Goal: Task Accomplishment & Management: Manage account settings

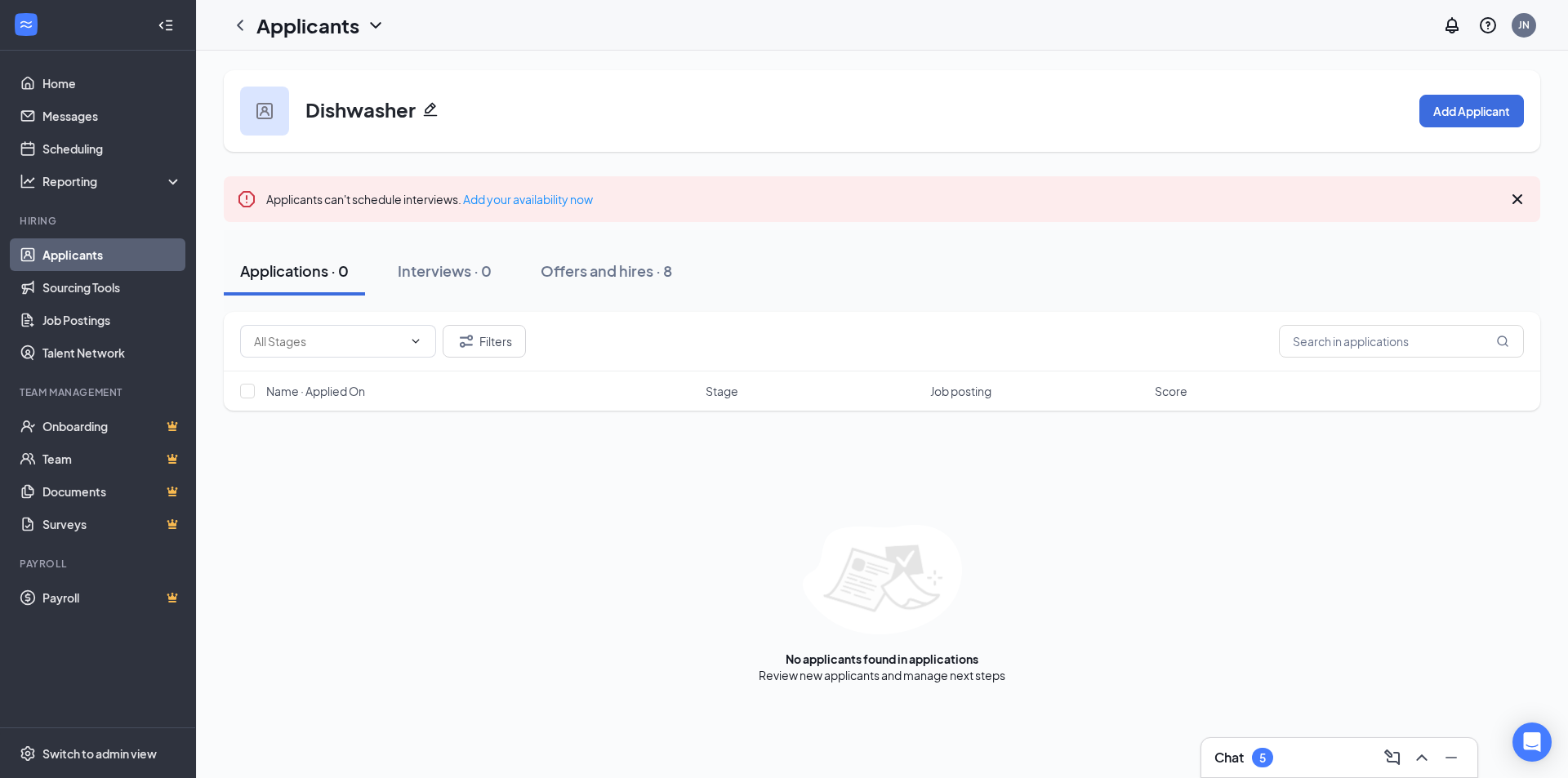
click at [93, 256] on link "Applicants" at bounding box center [112, 254] width 140 height 32
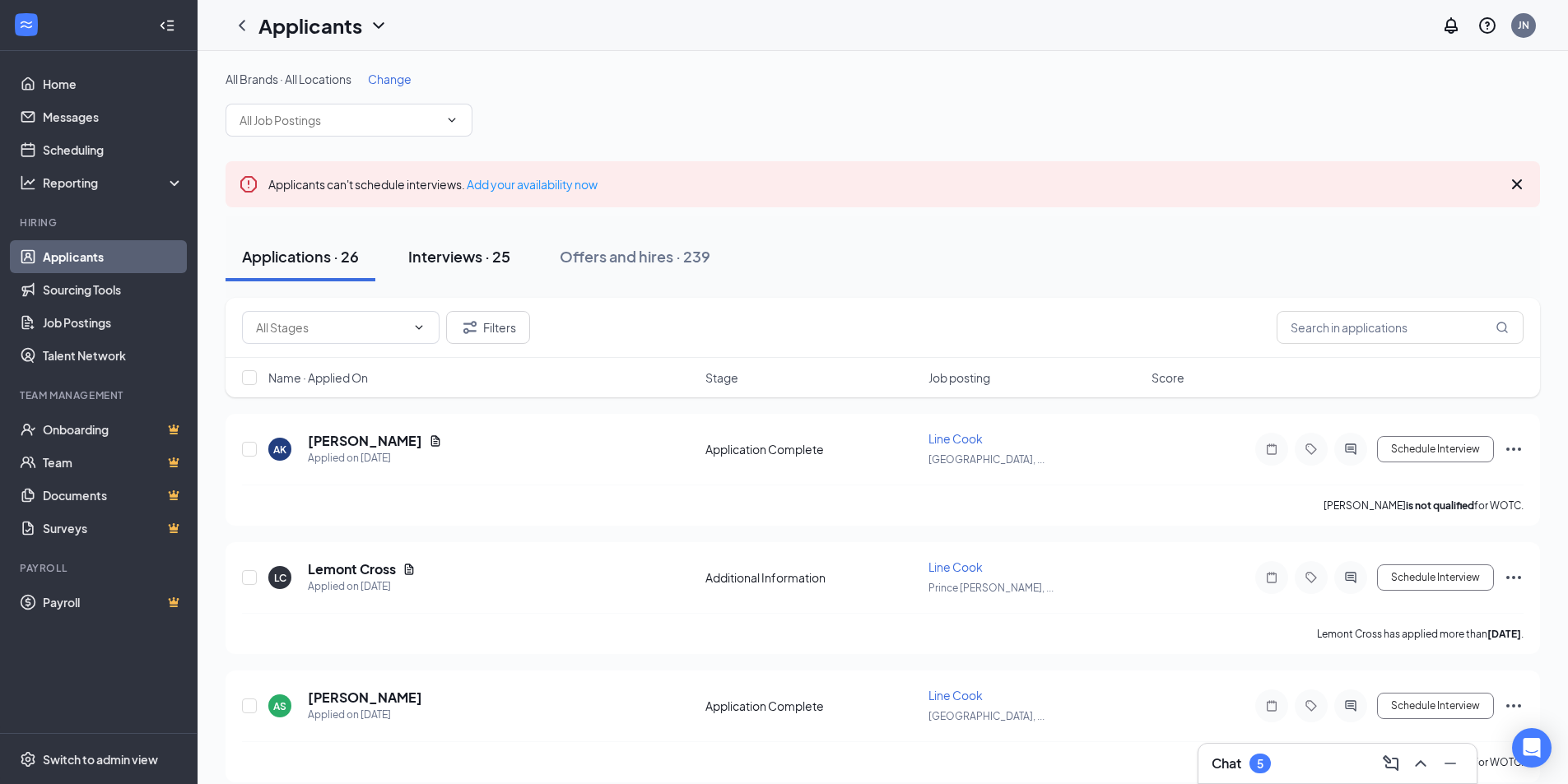
click at [486, 254] on div "Interviews · 25" at bounding box center [459, 256] width 102 height 21
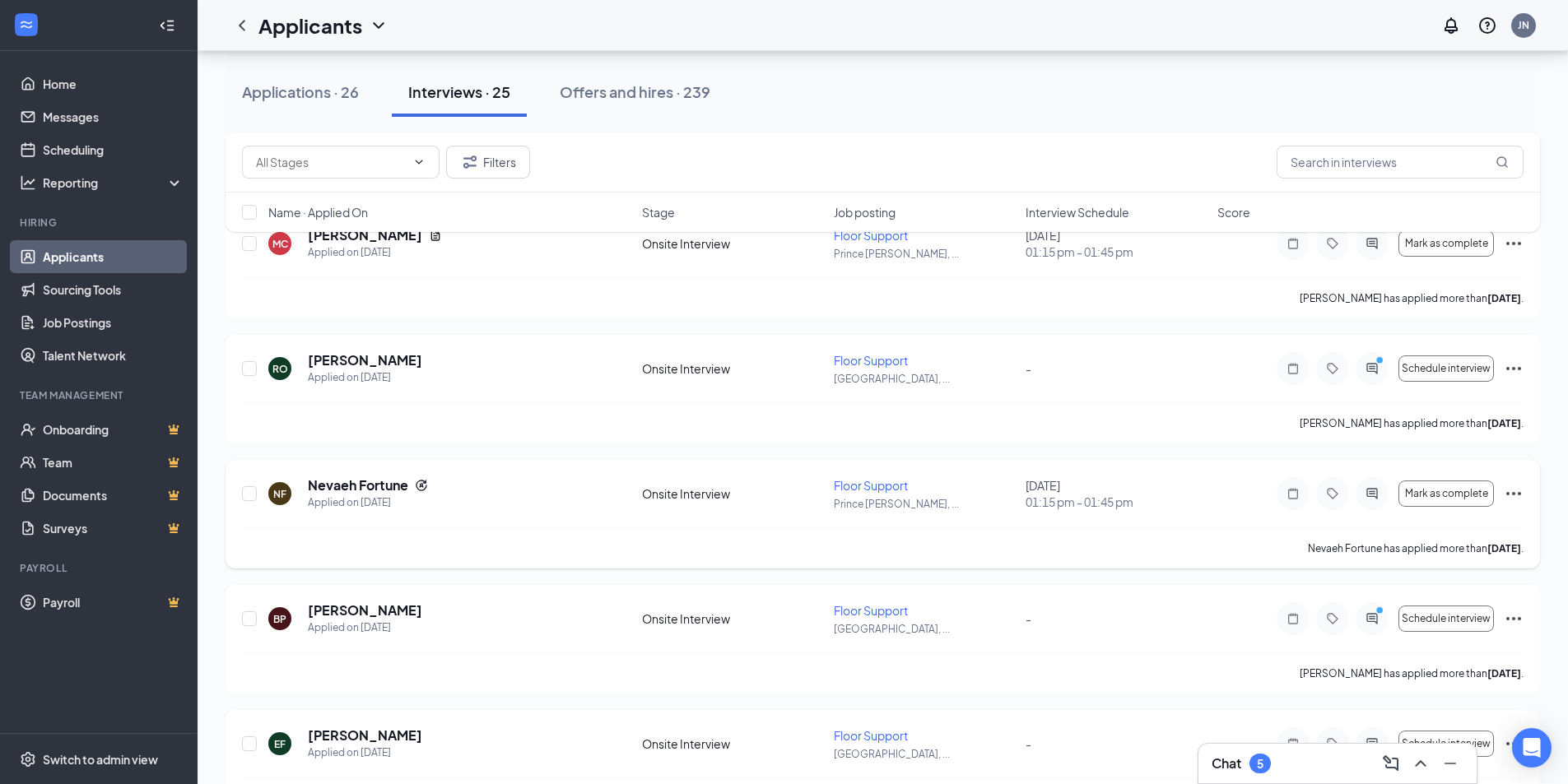
scroll to position [247, 0]
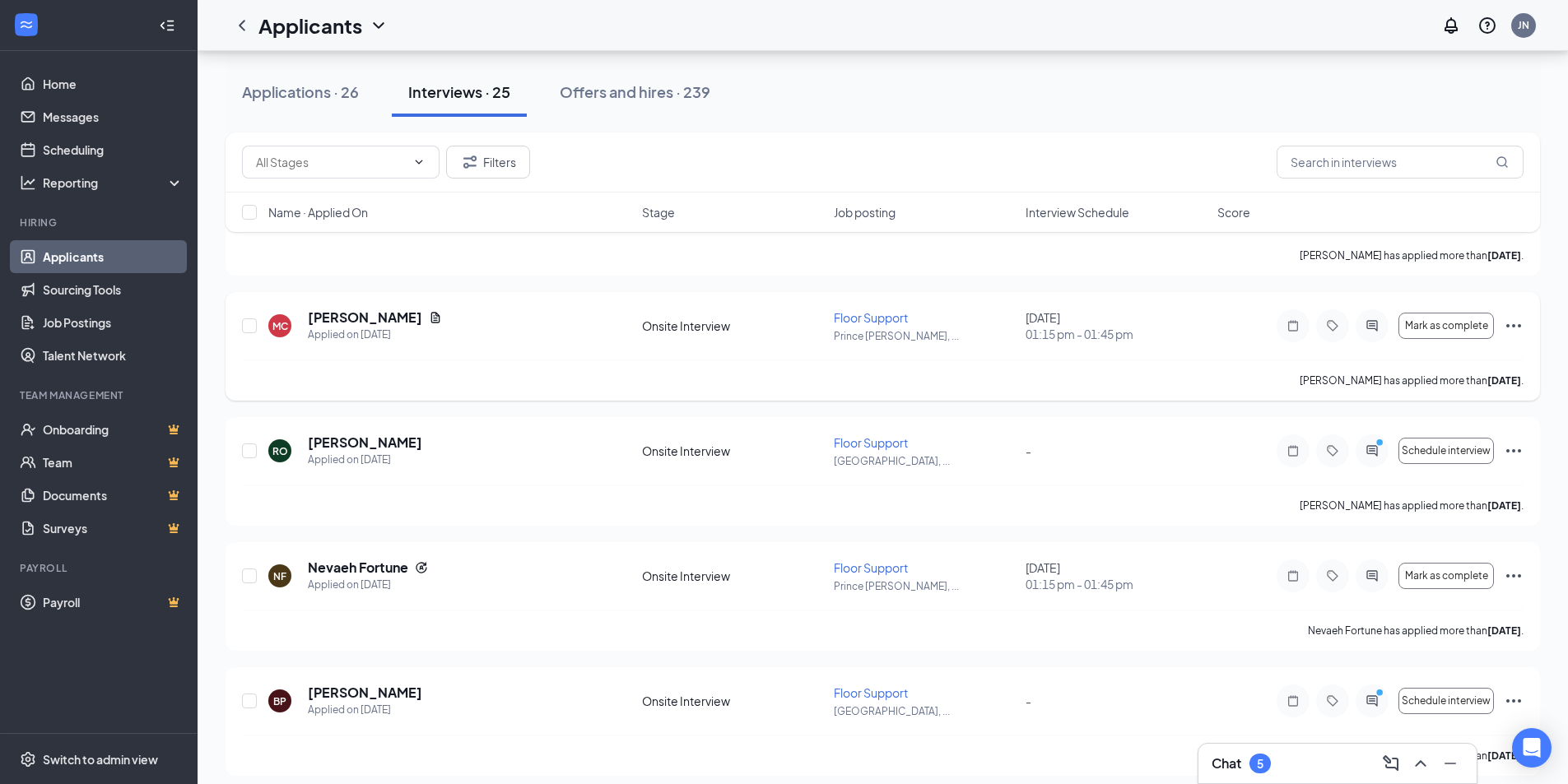
click at [1506, 323] on icon "Ellipses" at bounding box center [1513, 325] width 20 height 20
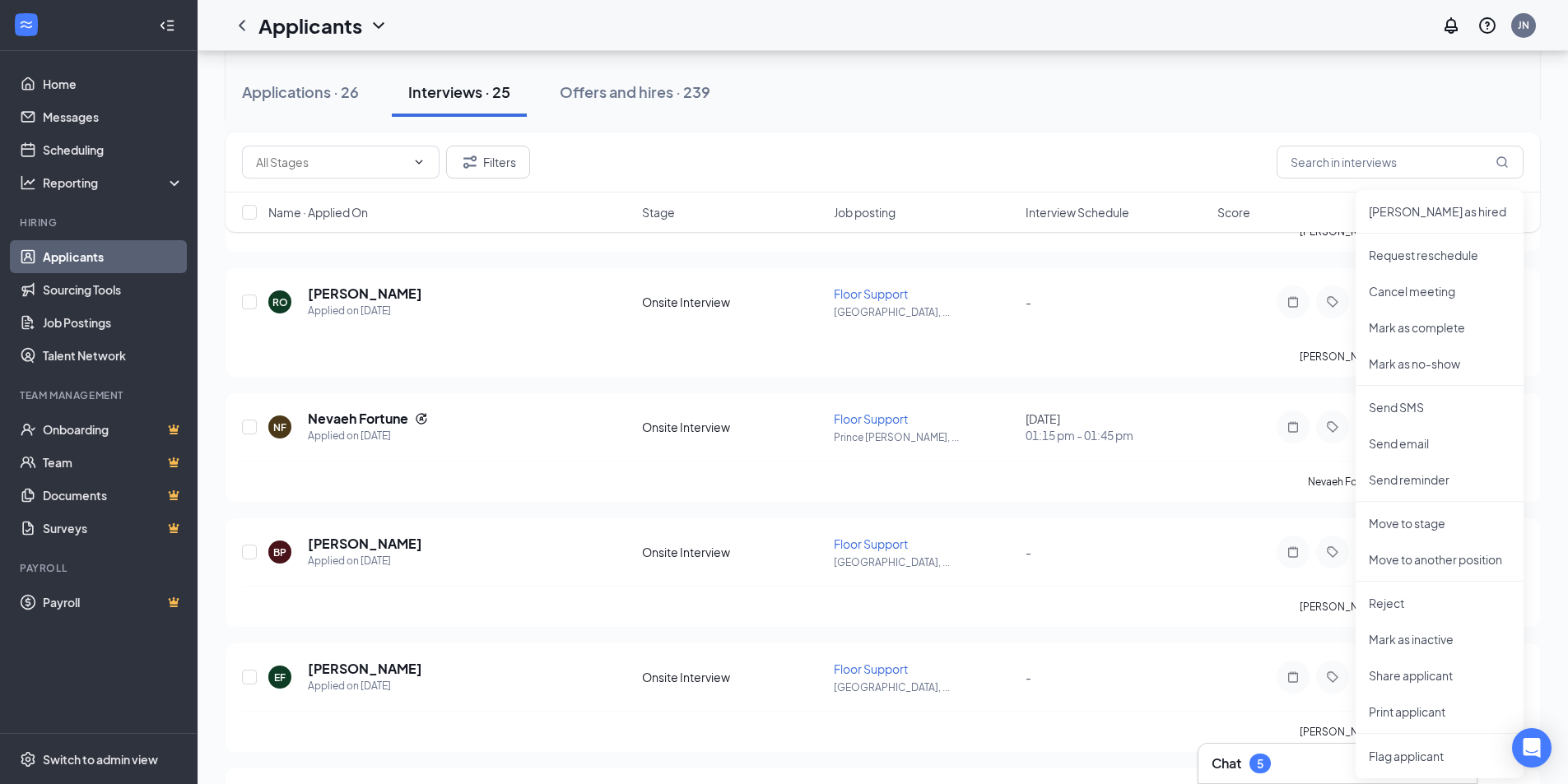
scroll to position [411, 0]
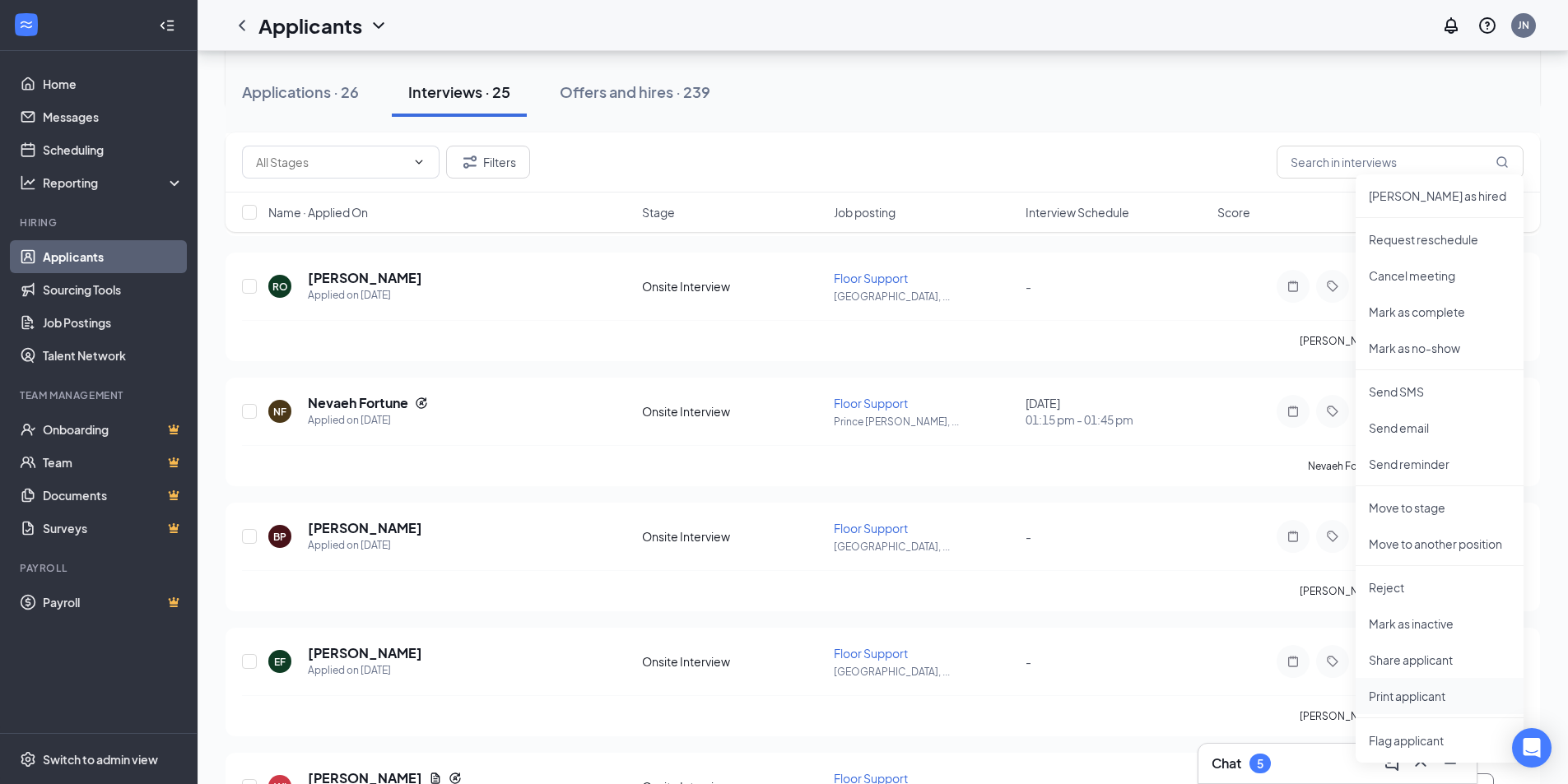
click at [1411, 699] on p "Print applicant" at bounding box center [1439, 696] width 142 height 17
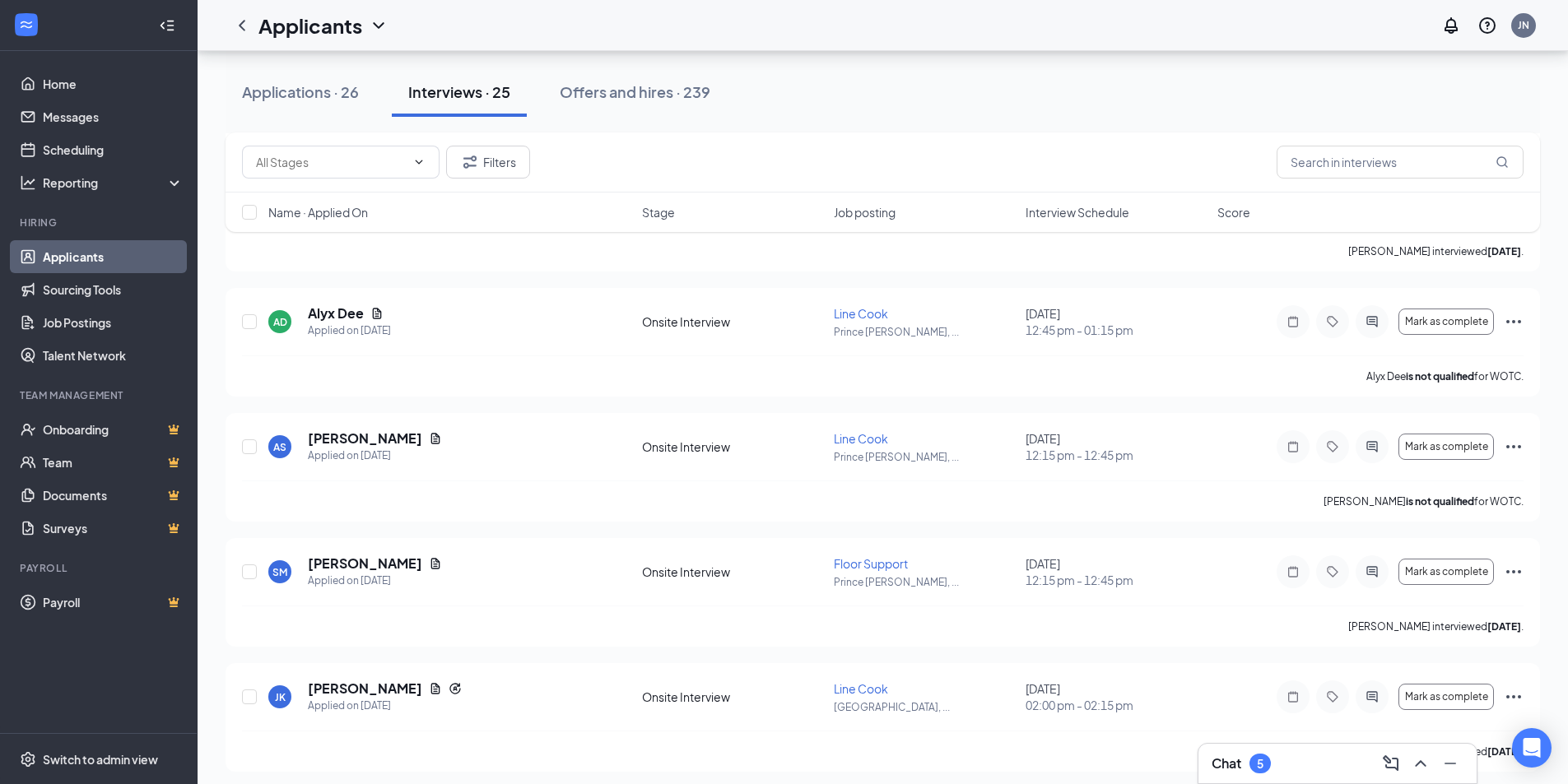
scroll to position [1645, 0]
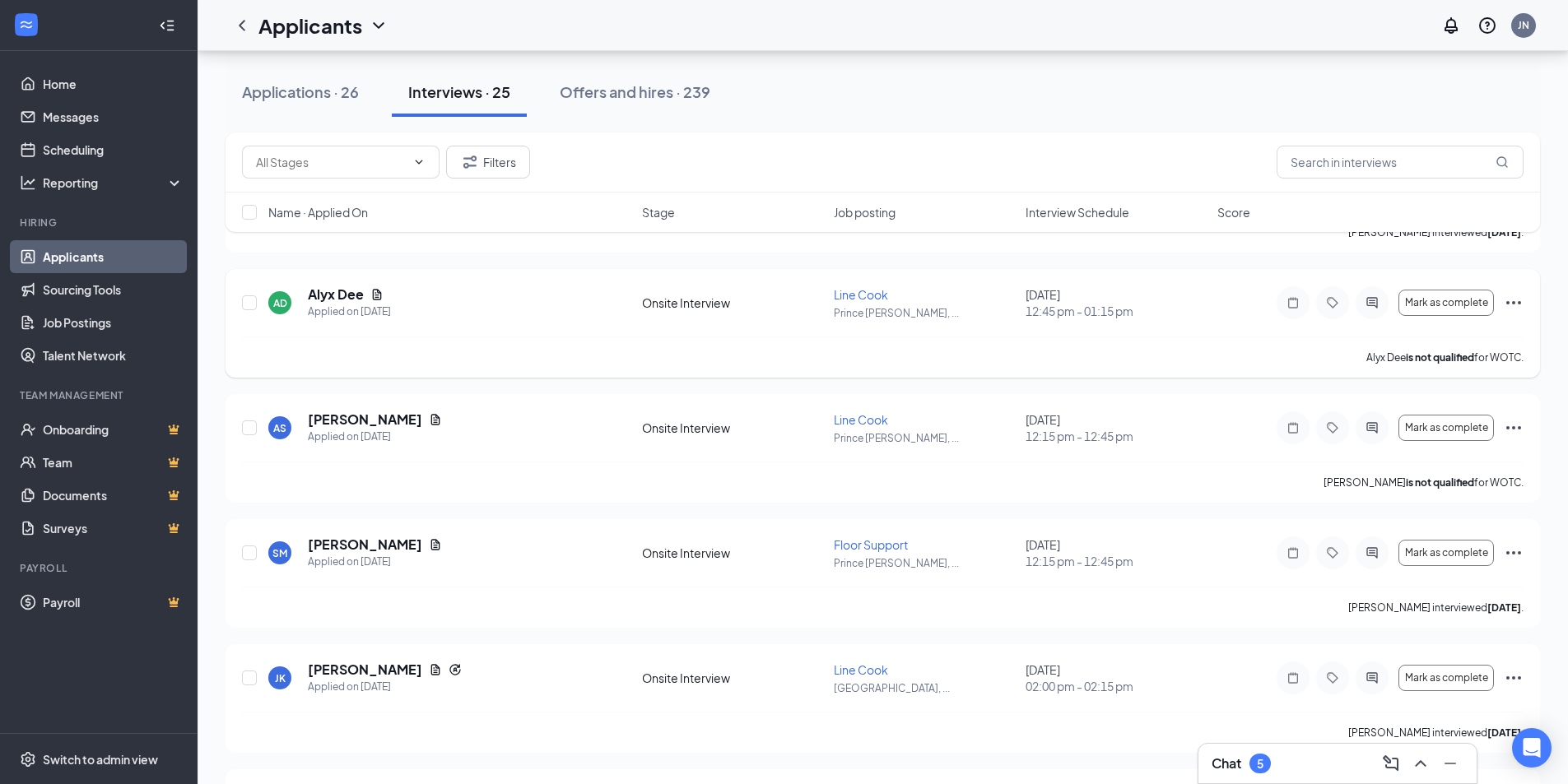
click at [1517, 303] on icon "Ellipses" at bounding box center [1513, 302] width 20 height 20
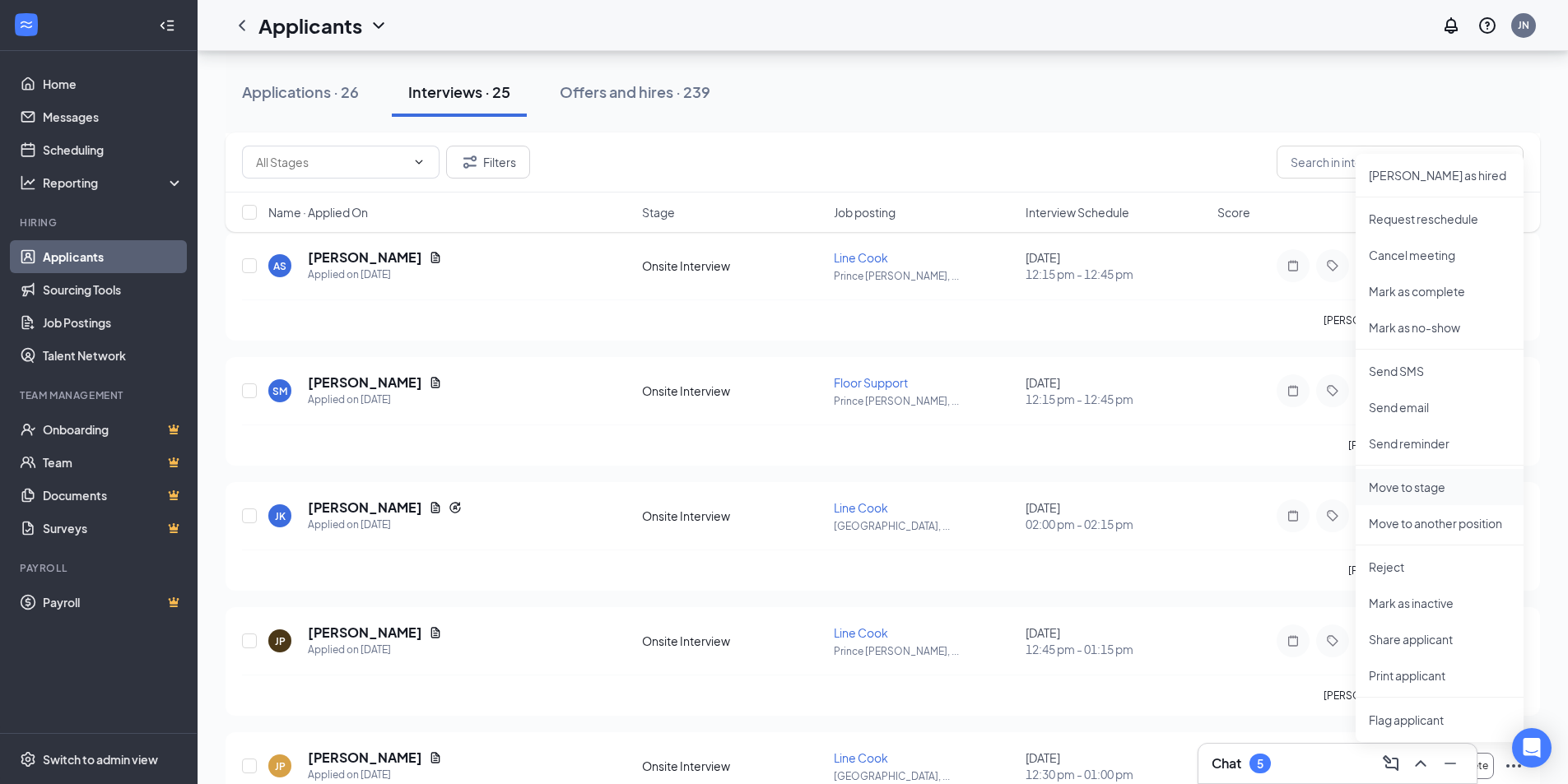
scroll to position [1809, 0]
click at [1407, 675] on p "Print applicant" at bounding box center [1439, 673] width 142 height 17
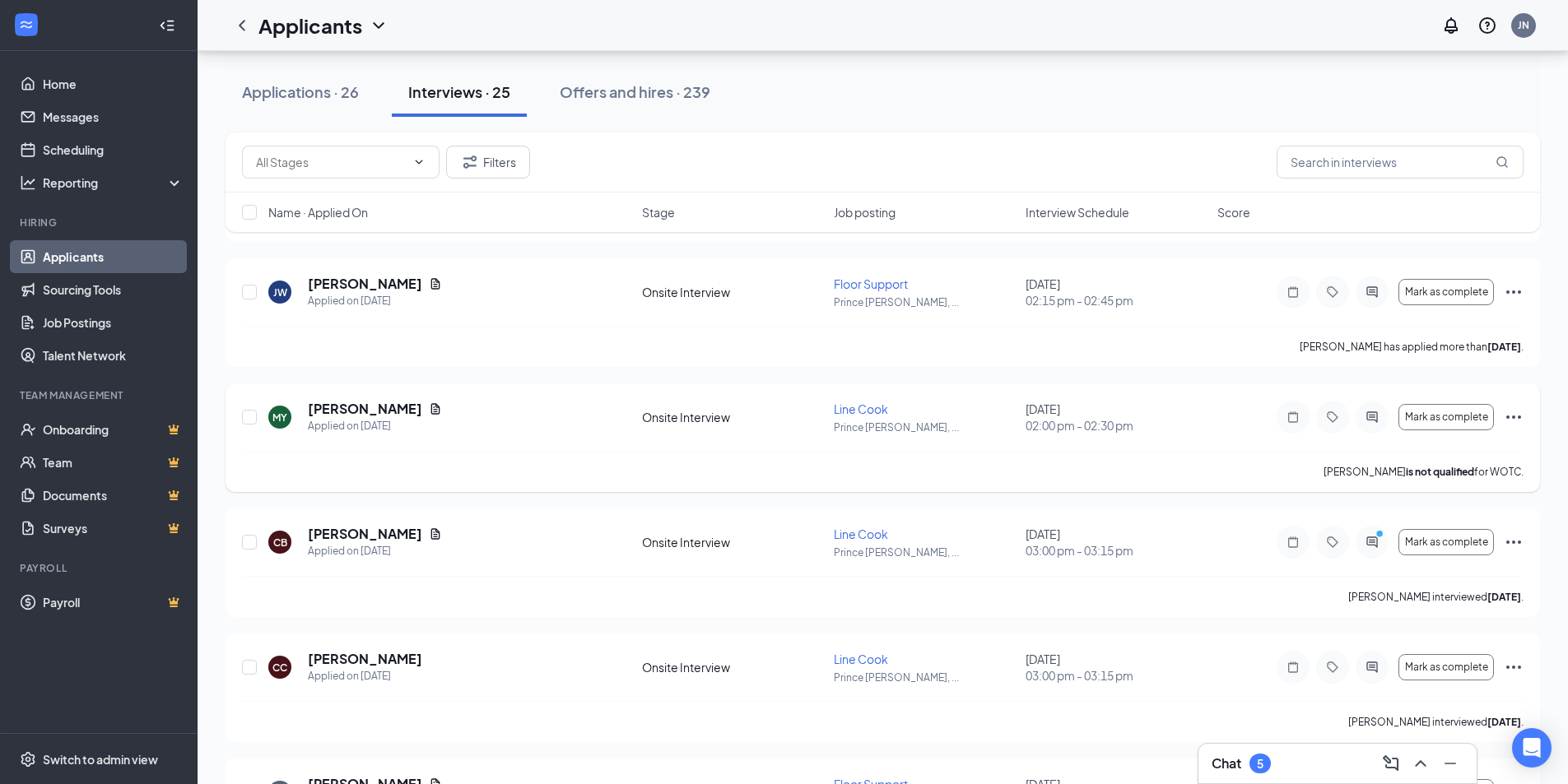
scroll to position [2550, 0]
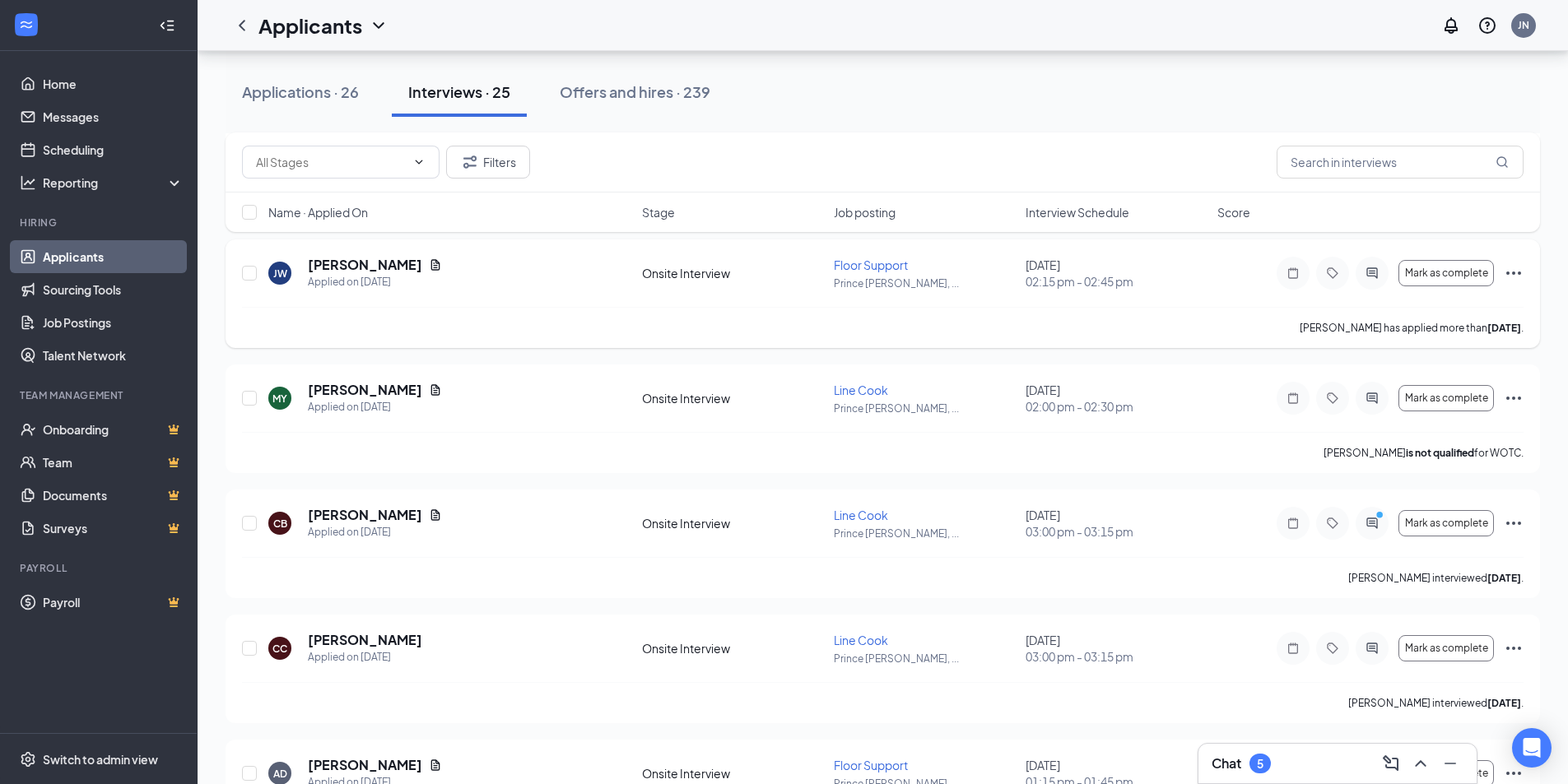
click at [1510, 274] on icon "Ellipses" at bounding box center [1513, 272] width 20 height 20
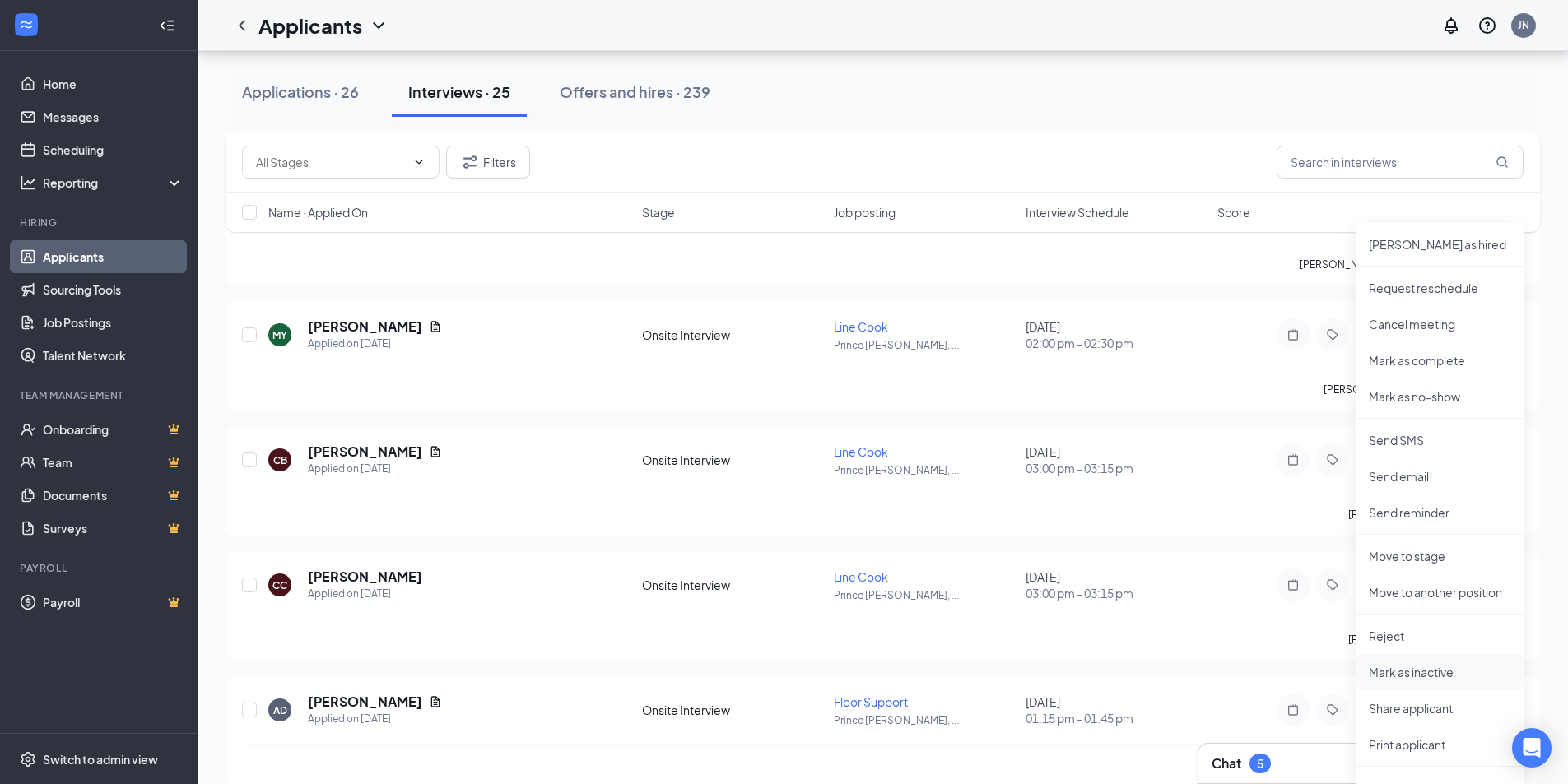
scroll to position [2633, 0]
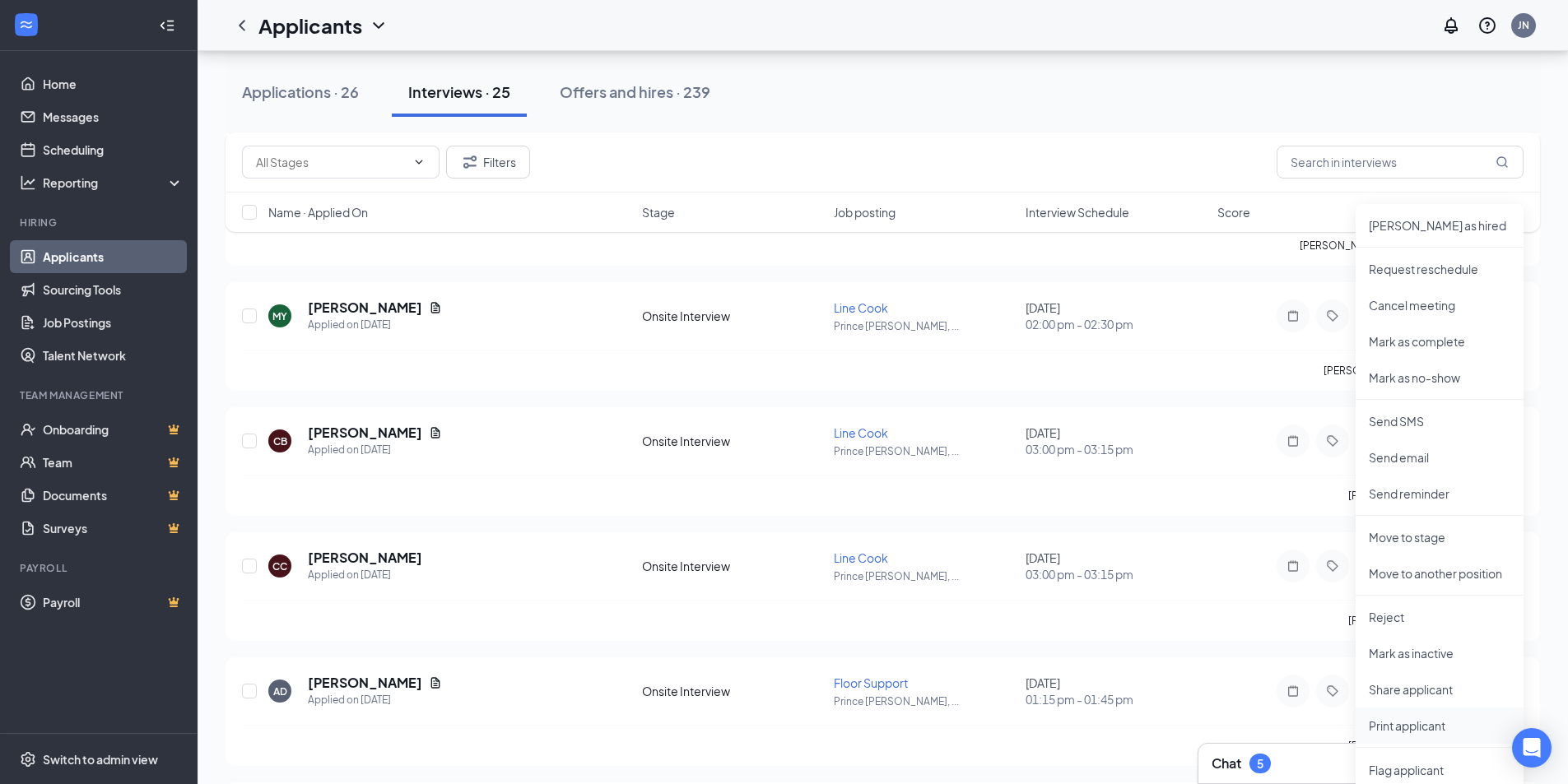
click at [1414, 722] on p "Print applicant" at bounding box center [1439, 725] width 142 height 17
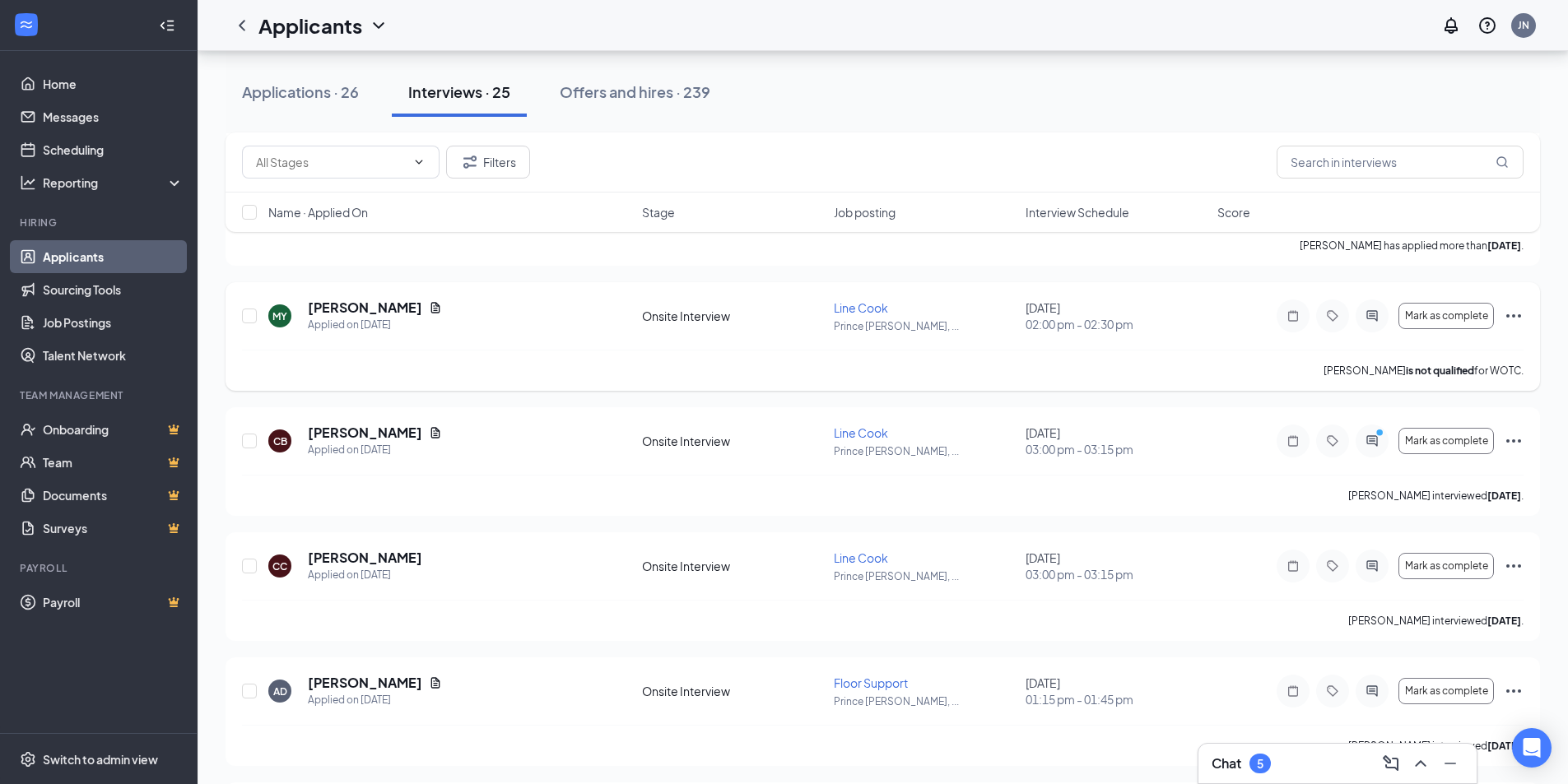
click at [1515, 318] on icon "Ellipses" at bounding box center [1513, 315] width 20 height 20
click at [1417, 234] on p "Print applicant" at bounding box center [1439, 236] width 142 height 17
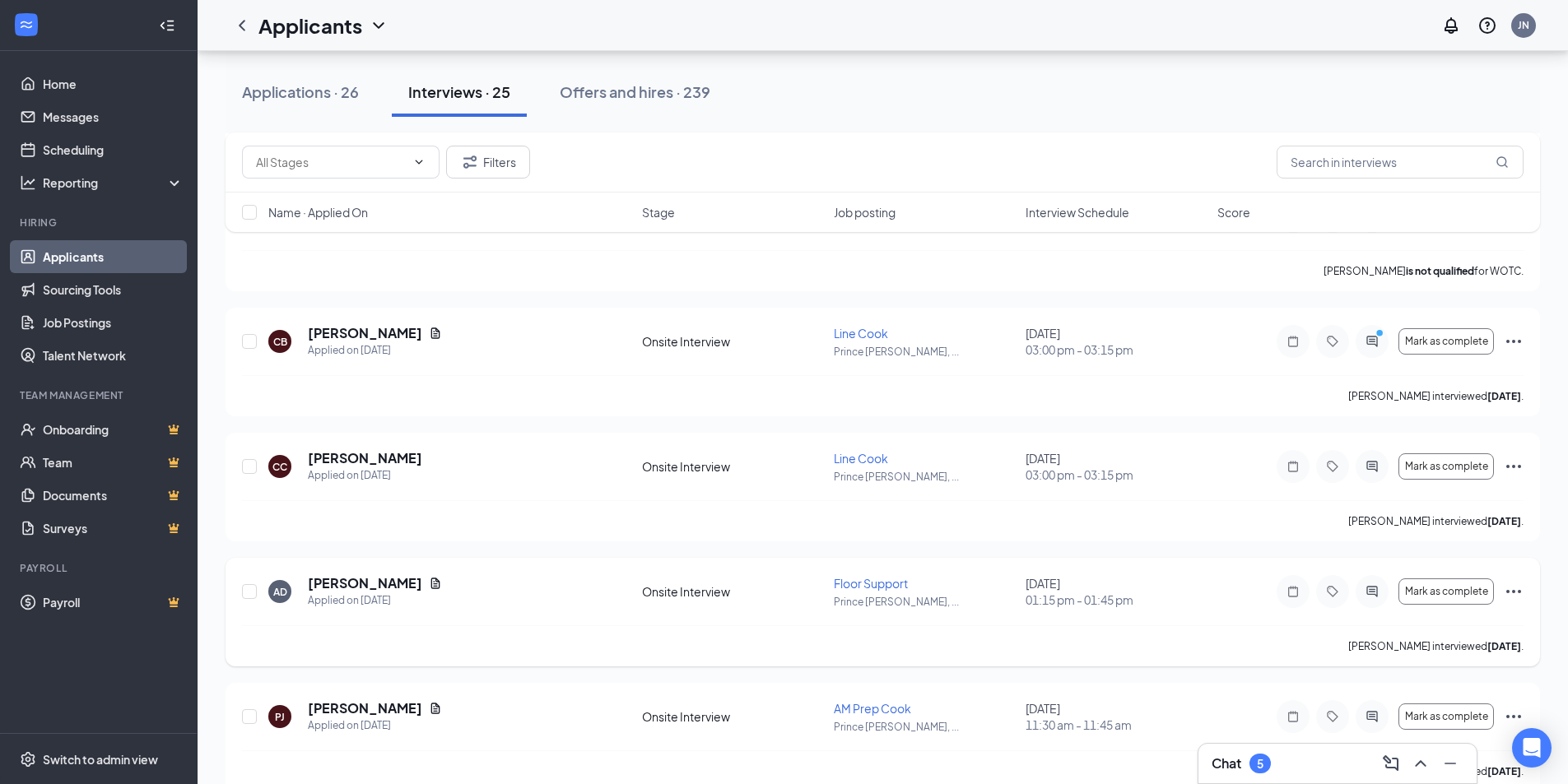
scroll to position [2759, 0]
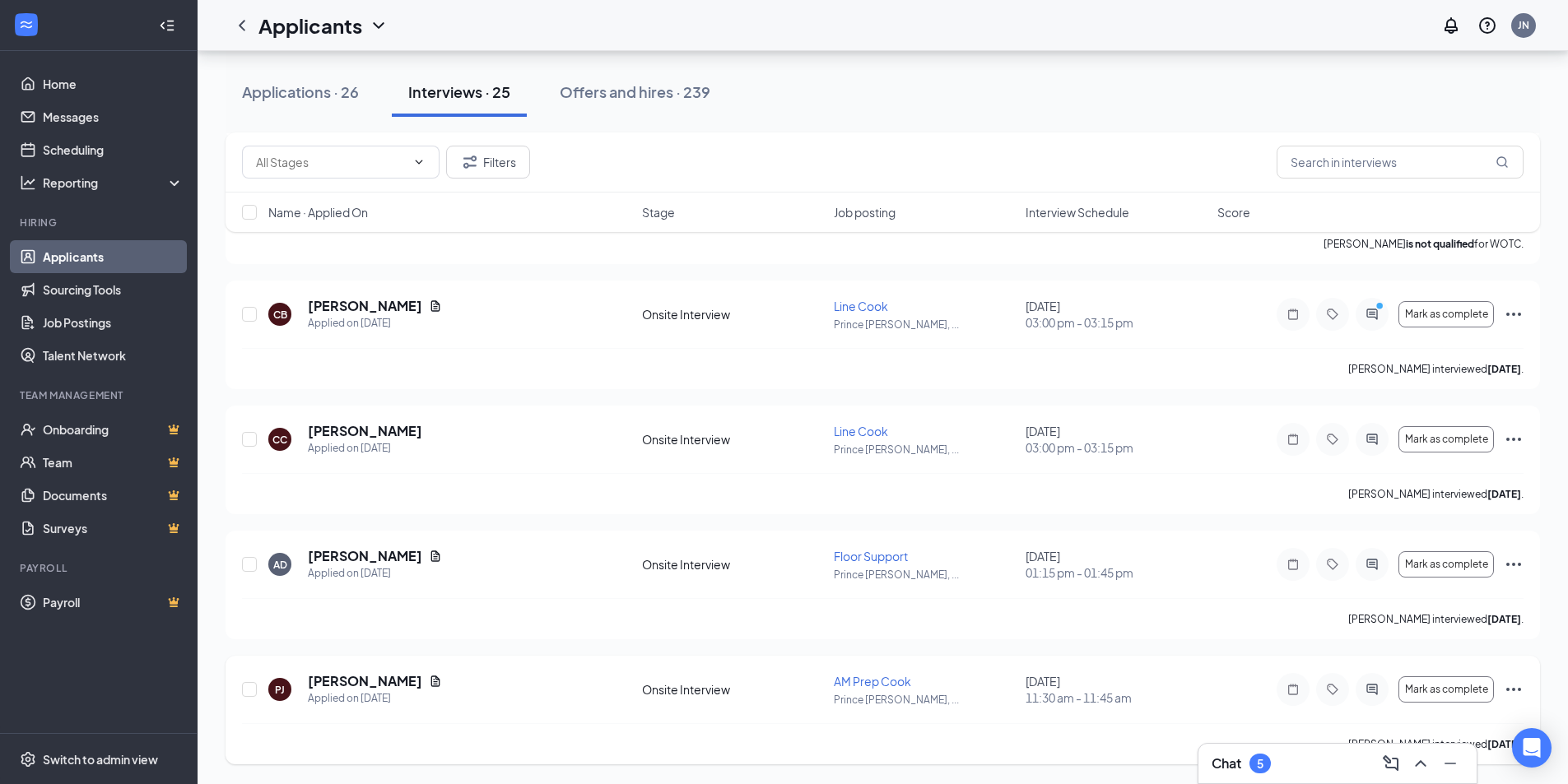
click at [1522, 689] on icon "Ellipses" at bounding box center [1513, 689] width 20 height 20
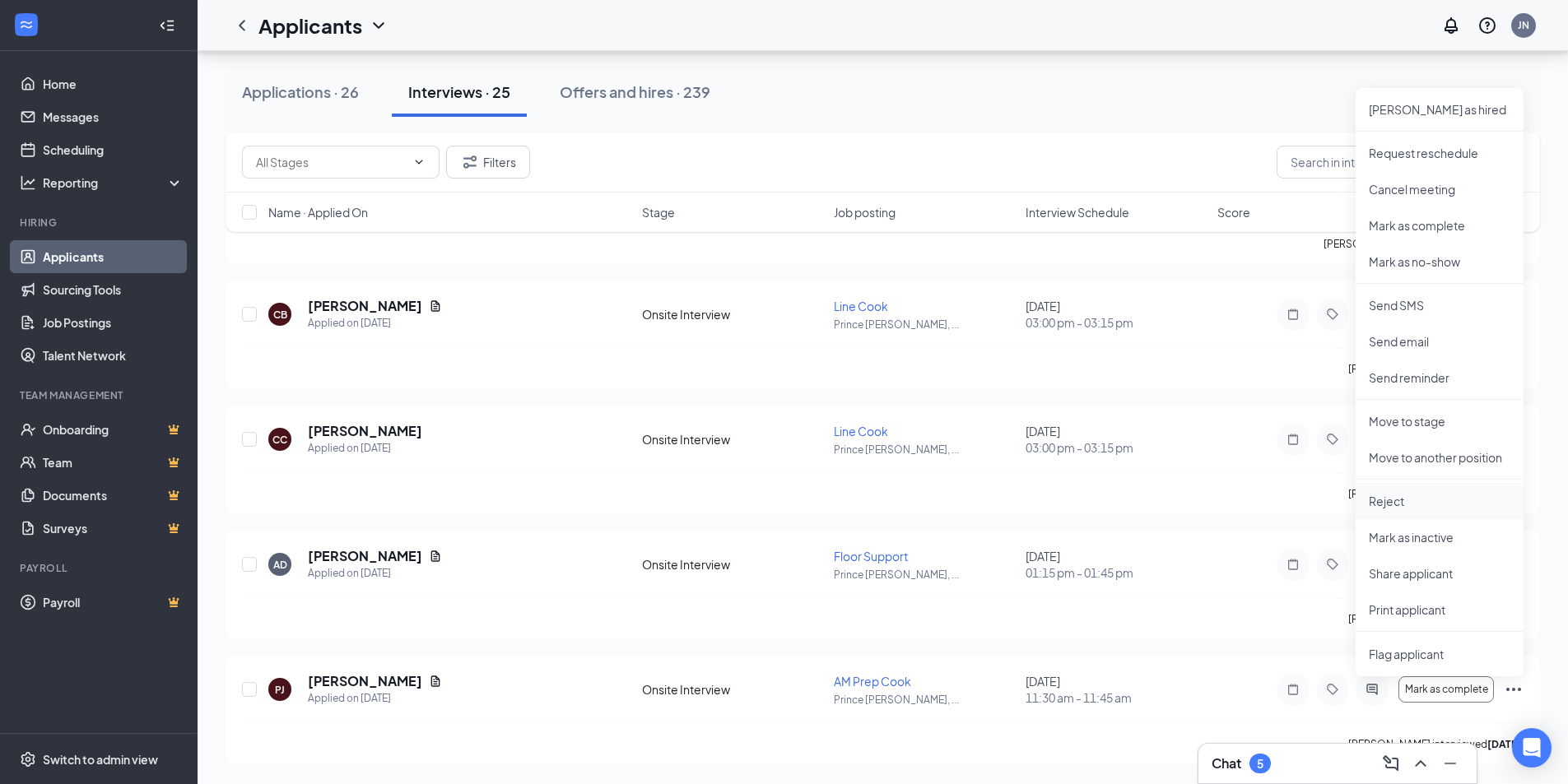
click at [1395, 502] on p "Reject" at bounding box center [1439, 502] width 142 height 17
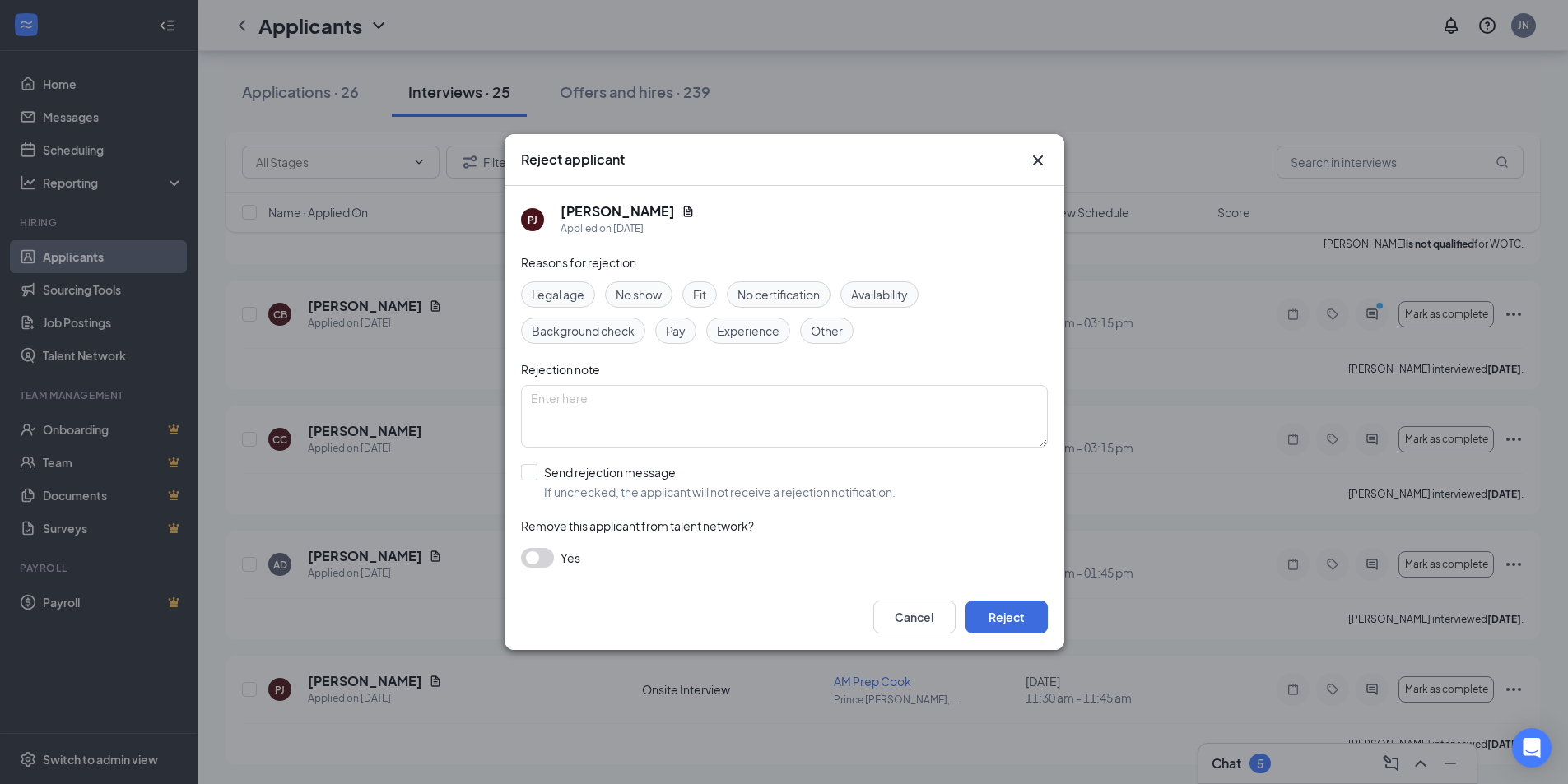
click at [706, 290] on span "Fit" at bounding box center [700, 294] width 13 height 18
click at [996, 614] on button "Reject" at bounding box center [1006, 616] width 82 height 33
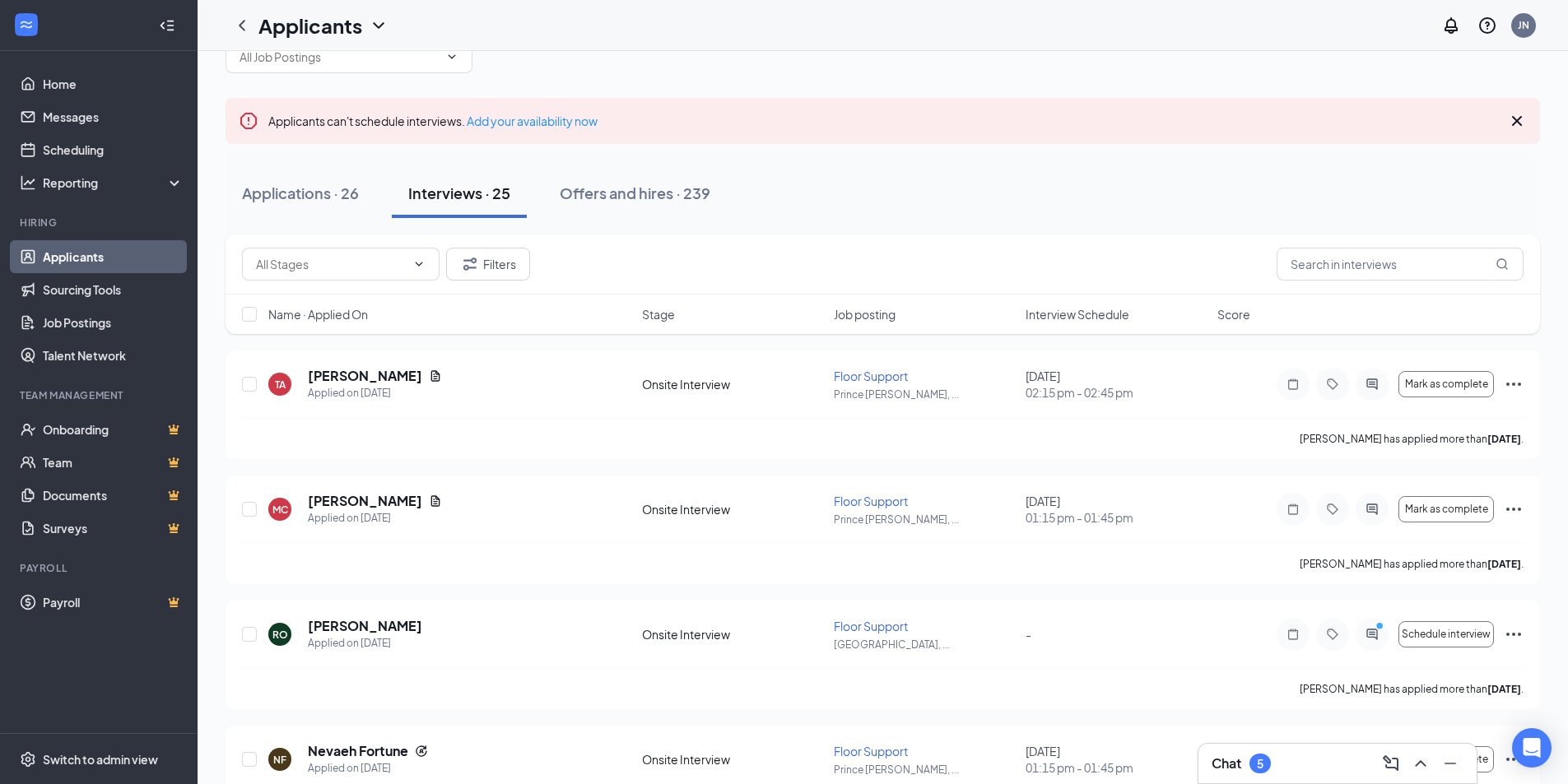
scroll to position [2, 0]
